Goal: Transaction & Acquisition: Book appointment/travel/reservation

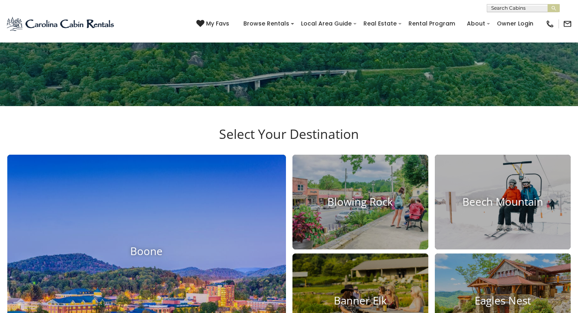
scroll to position [220, 0]
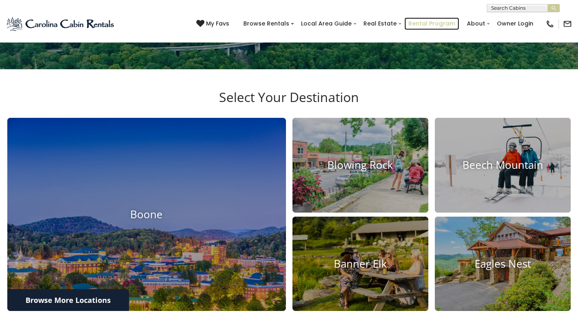
click at [435, 19] on link "Rental Program" at bounding box center [431, 23] width 55 height 13
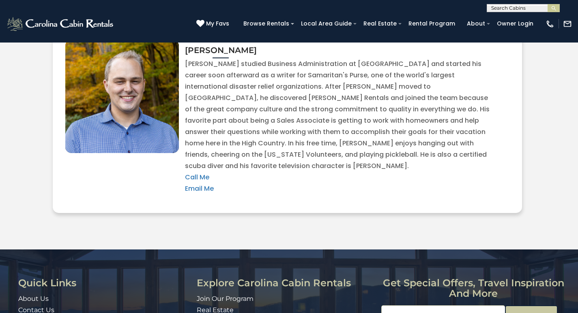
scroll to position [1779, 0]
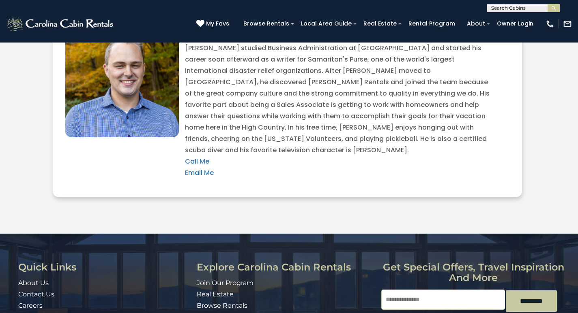
click at [20, 28] on img at bounding box center [60, 24] width 109 height 16
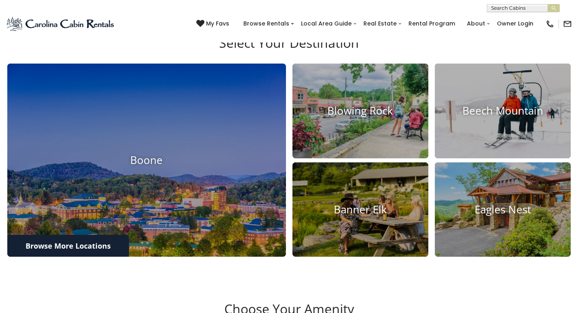
scroll to position [360, 0]
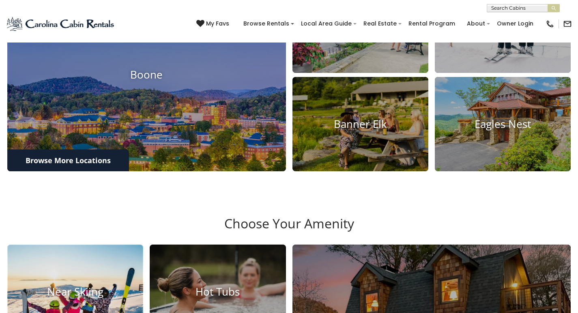
click at [48, 240] on img at bounding box center [75, 292] width 150 height 104
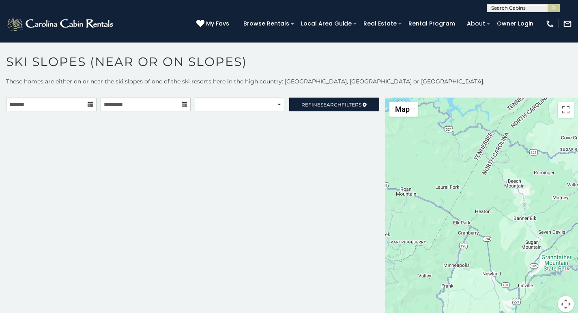
click at [126, 69] on h1 "Ski Slopes (Near or On Slopes)" at bounding box center [289, 65] width 578 height 23
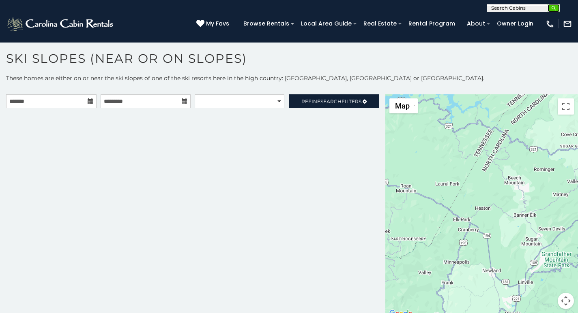
click at [554, 10] on img "submit" at bounding box center [553, 8] width 6 height 6
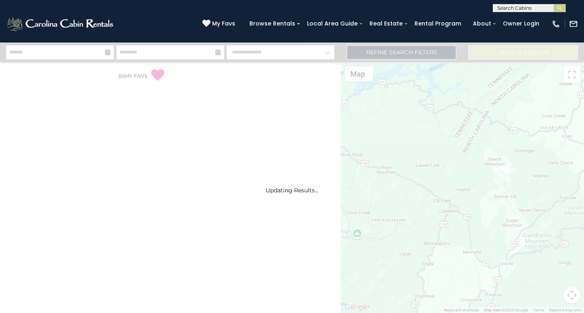
click at [189, 244] on div "Updating Results..." at bounding box center [292, 178] width 584 height 271
